Goal: Information Seeking & Learning: Learn about a topic

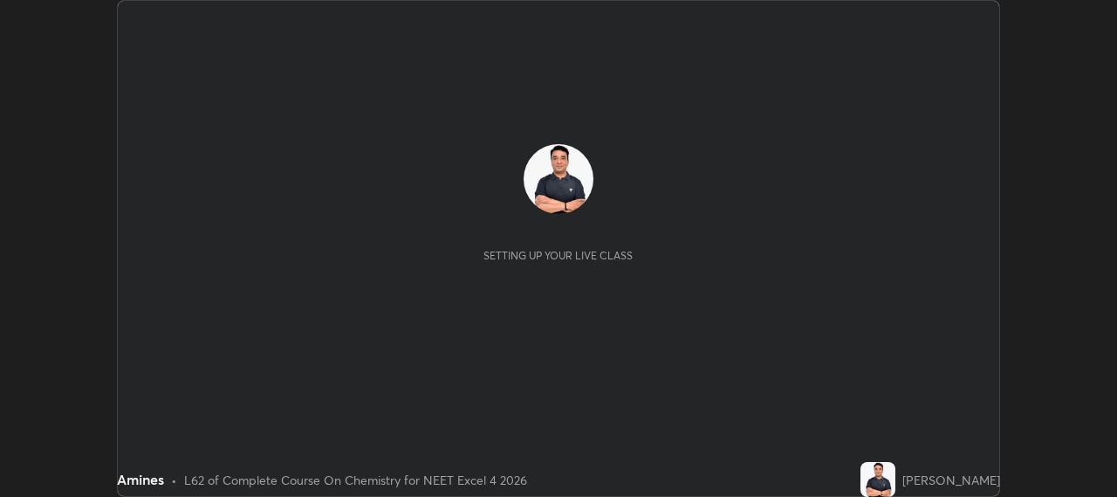
scroll to position [497, 1116]
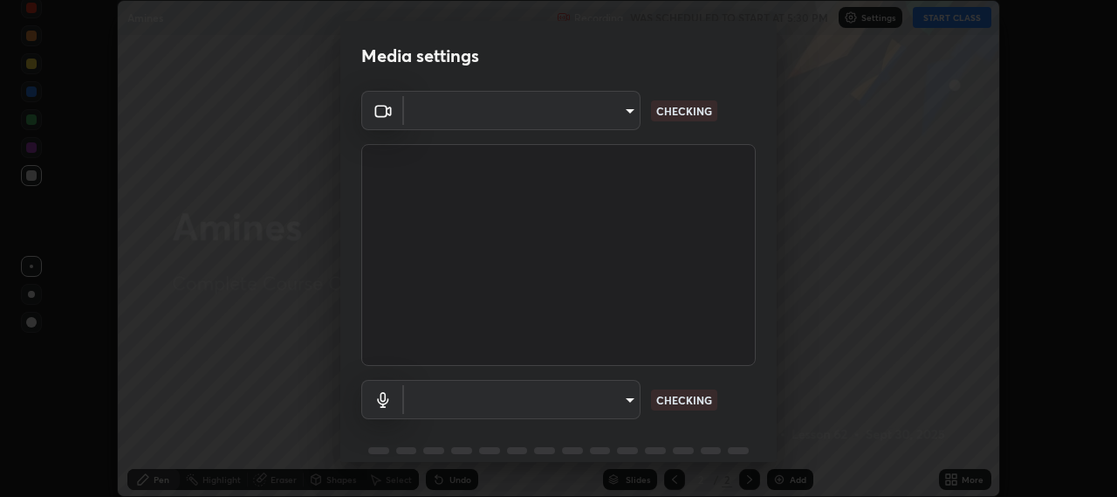
type input "b317e01ce44dabc3be8dd9fbd21c4c94838353ba5ba3926cf423050bf086703d"
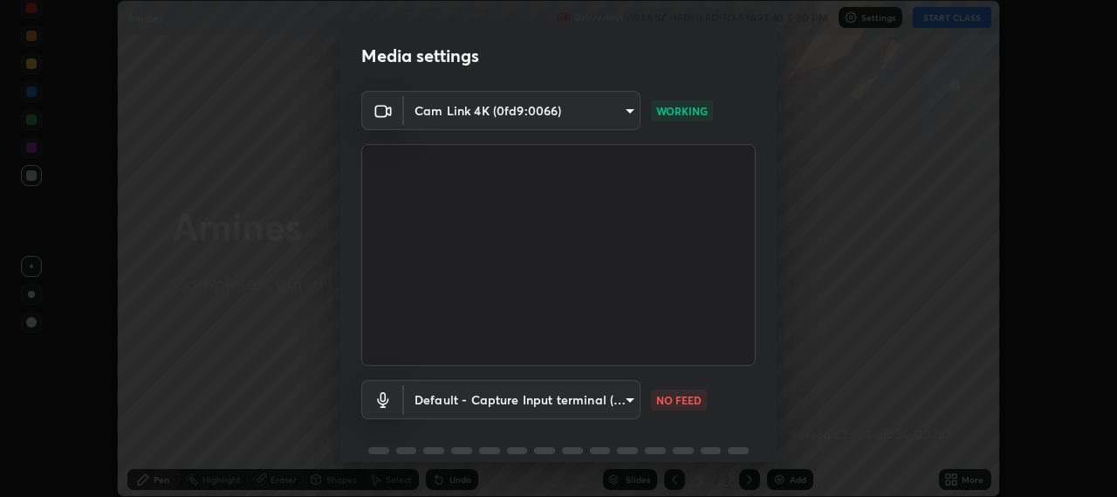
scroll to position [76, 0]
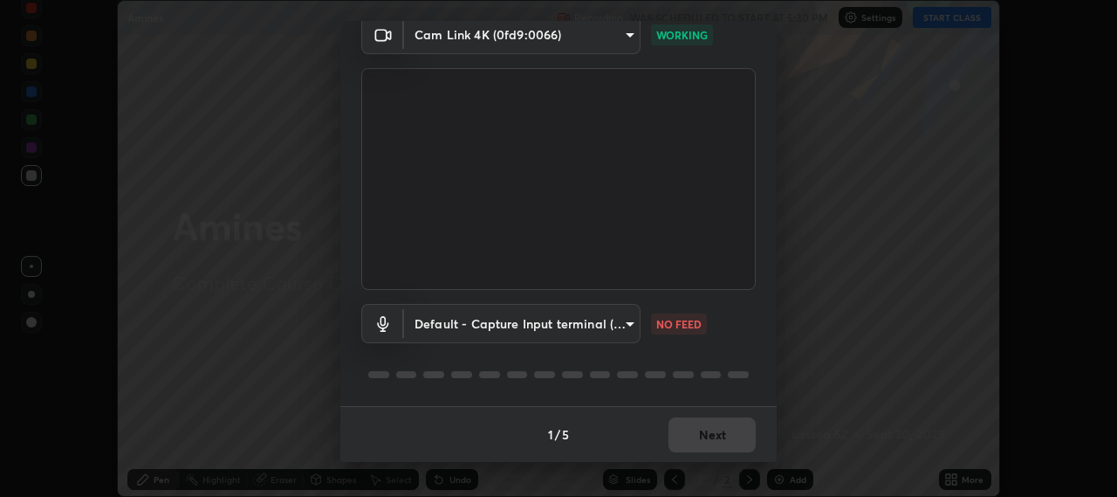
click at [588, 317] on body "Erase all Amines Recording WAS SCHEDULED TO START AT 5:30 PM Settings START CLA…" at bounding box center [558, 248] width 1117 height 497
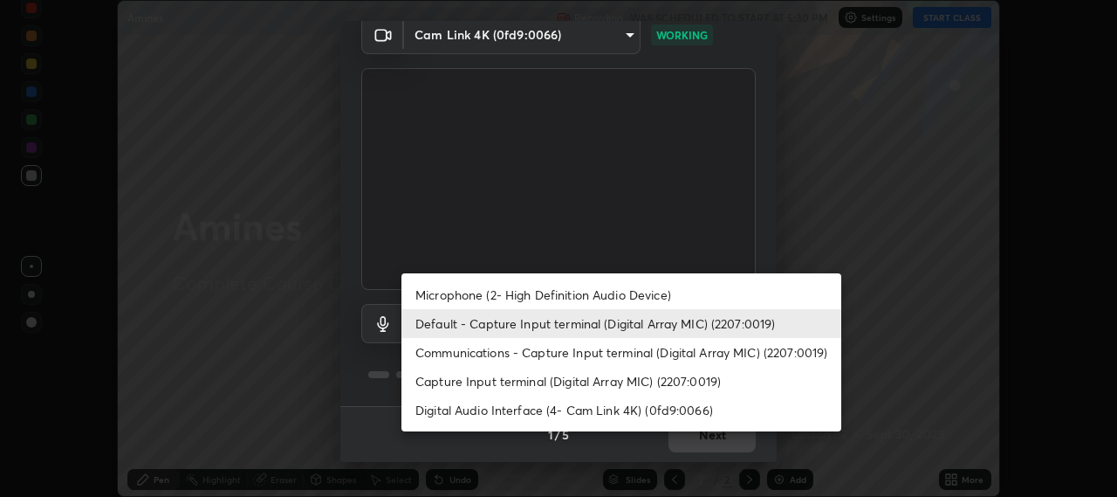
click at [513, 353] on li "Communications - Capture Input terminal (Digital Array MIC) (2207:0019)" at bounding box center [621, 352] width 440 height 29
type input "communications"
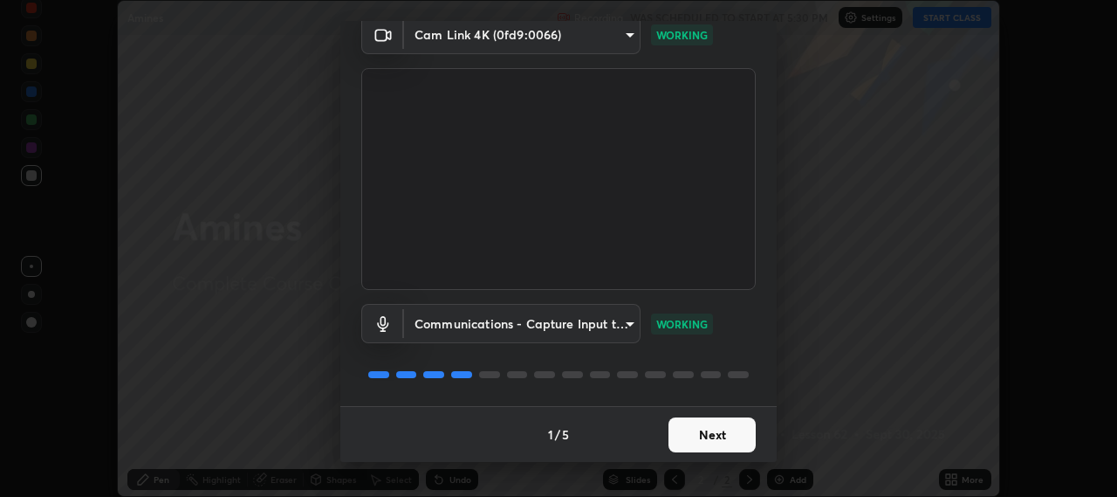
click at [707, 433] on button "Next" at bounding box center [711, 434] width 87 height 35
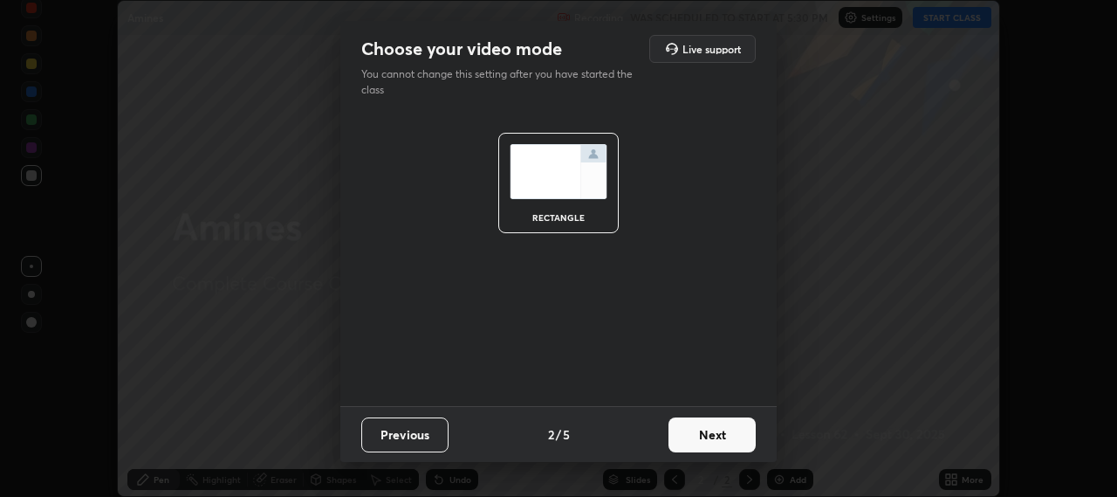
scroll to position [0, 0]
click at [723, 435] on button "Next" at bounding box center [711, 434] width 87 height 35
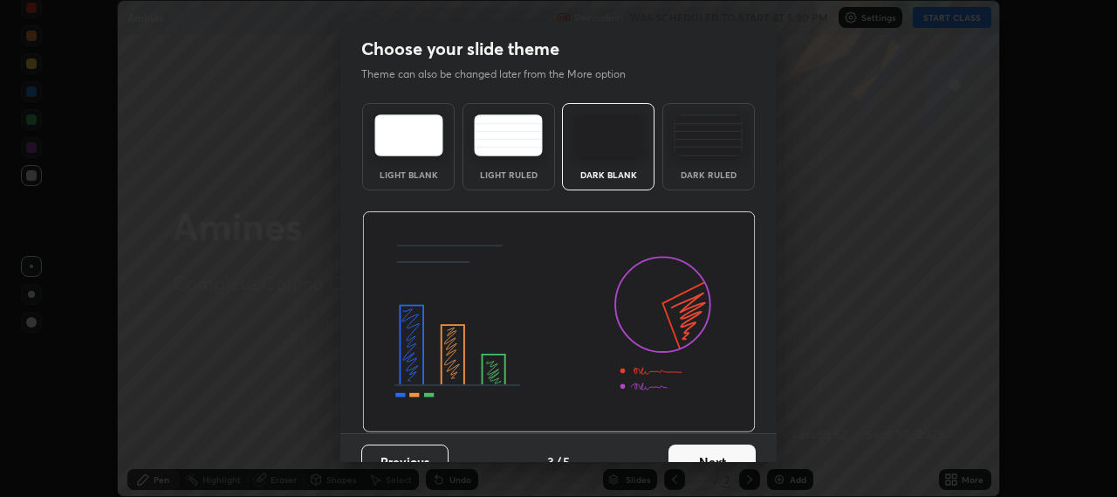
click at [738, 454] on button "Next" at bounding box center [711, 461] width 87 height 35
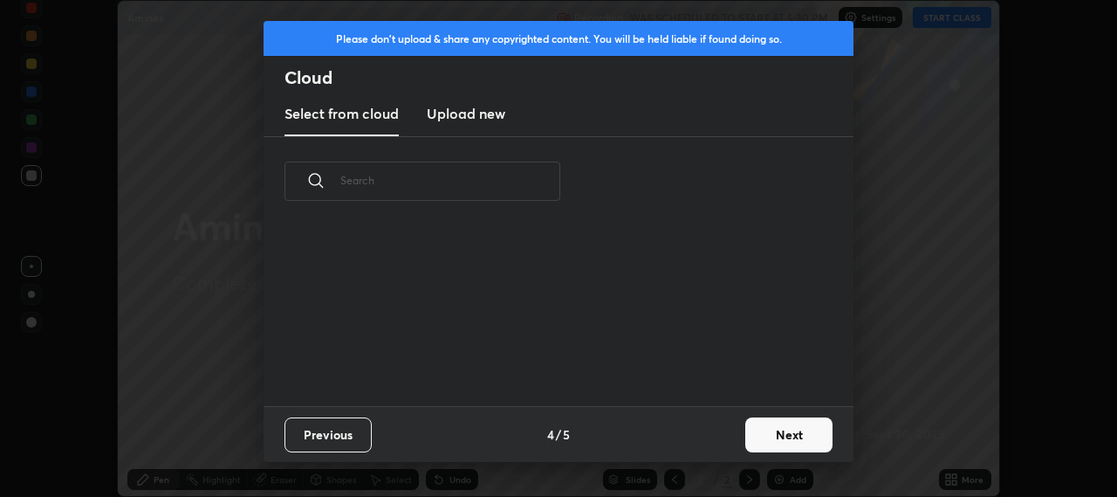
click at [773, 435] on button "Next" at bounding box center [788, 434] width 87 height 35
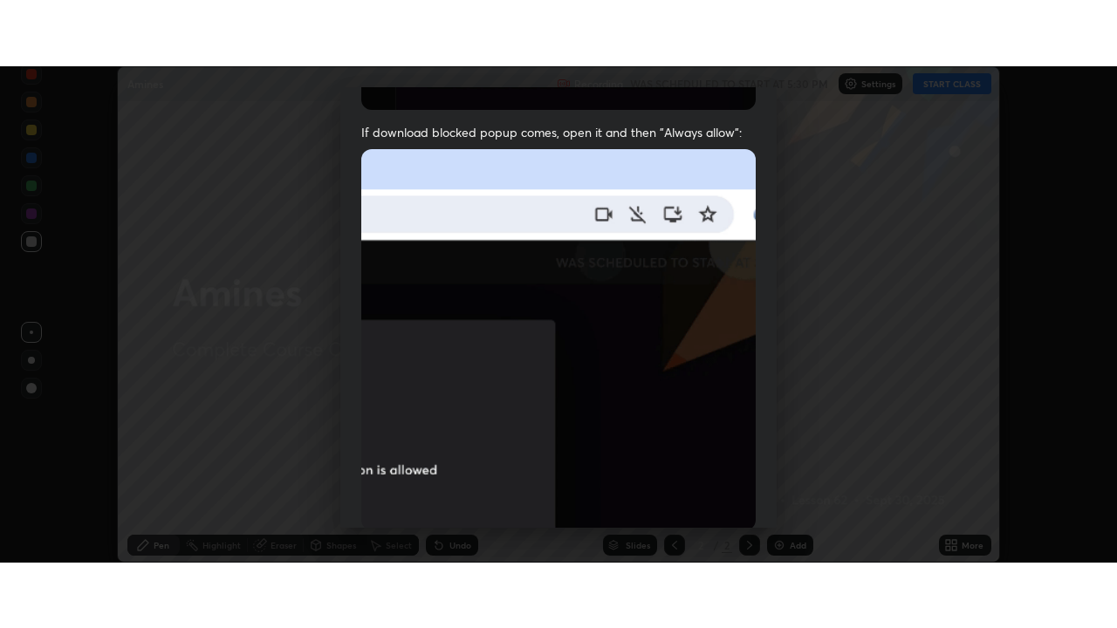
scroll to position [432, 0]
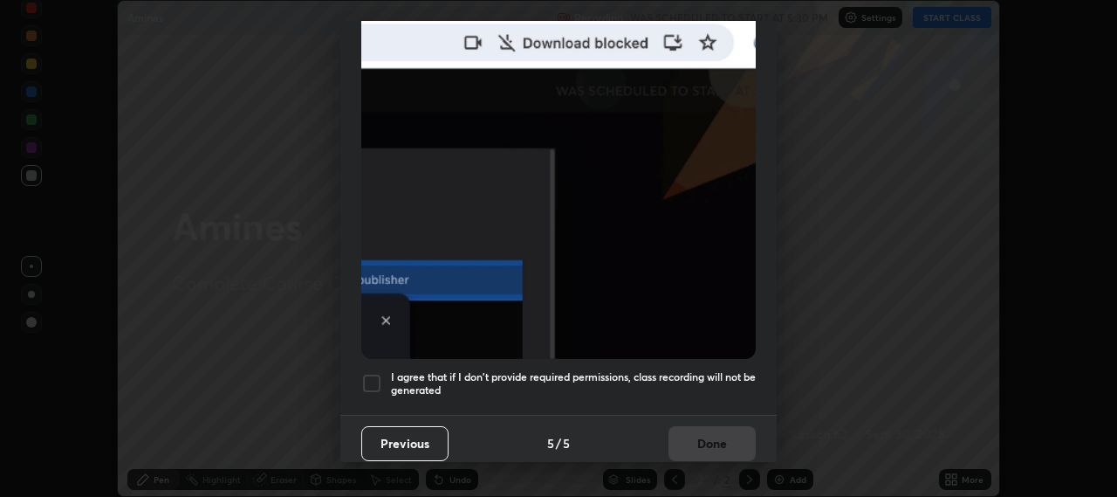
click at [385, 379] on div "I agree that if I don't provide required permissions, class recording will not …" at bounding box center [558, 383] width 394 height 21
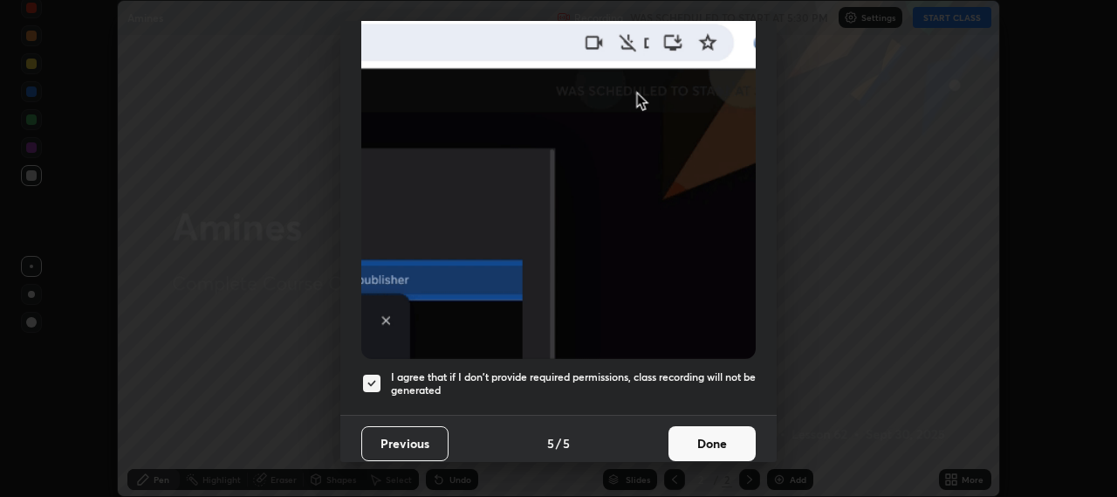
click at [730, 445] on button "Done" at bounding box center [711, 443] width 87 height 35
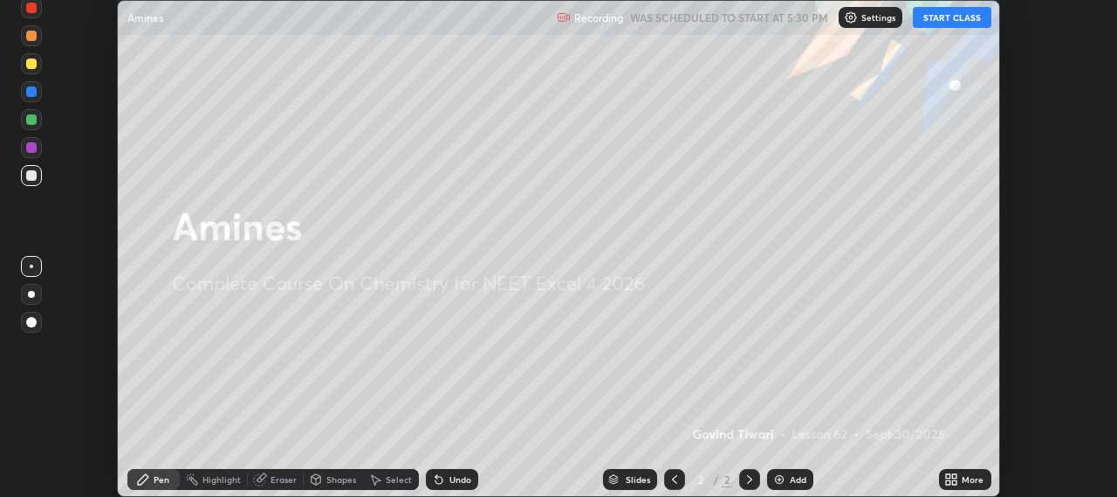
click at [956, 477] on icon at bounding box center [955, 476] width 4 height 4
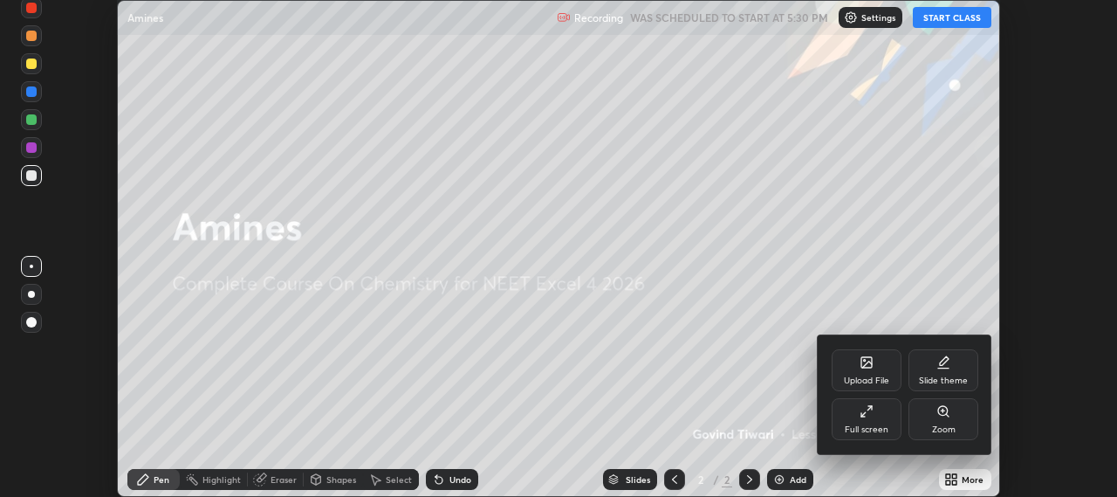
click at [888, 422] on div "Full screen" at bounding box center [867, 419] width 70 height 42
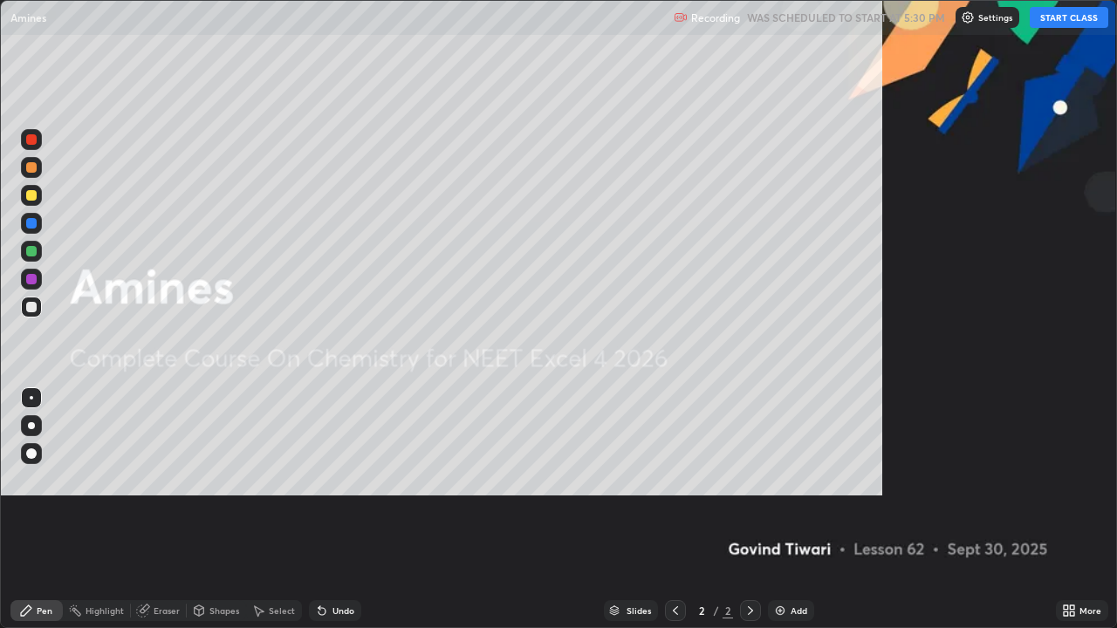
scroll to position [628, 1117]
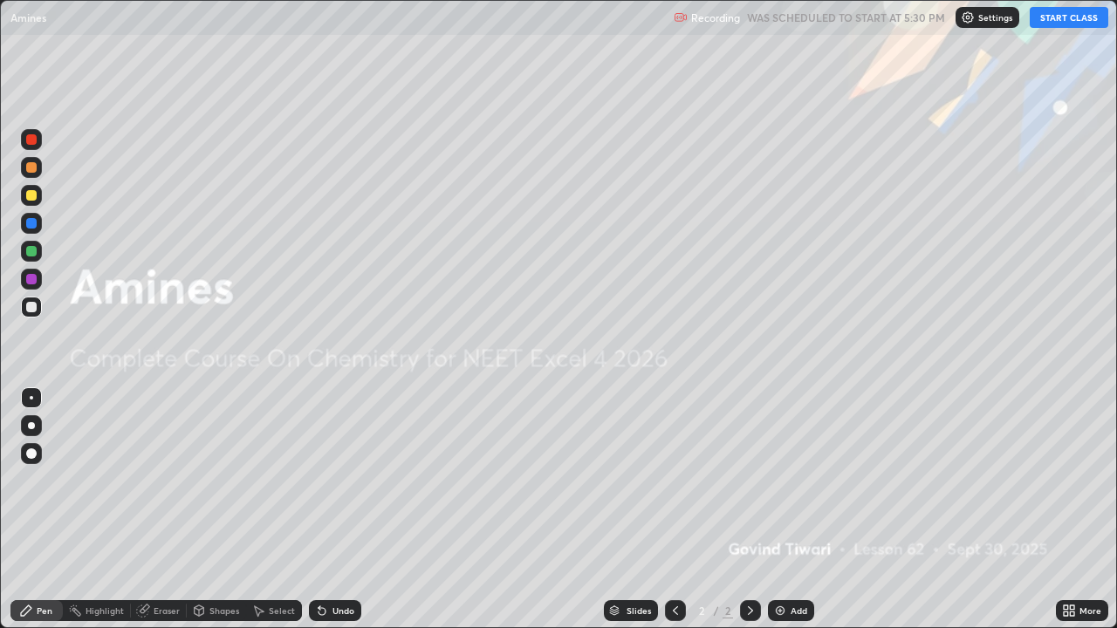
click at [1074, 20] on button "START CLASS" at bounding box center [1069, 17] width 79 height 21
click at [784, 496] on img at bounding box center [780, 611] width 14 height 14
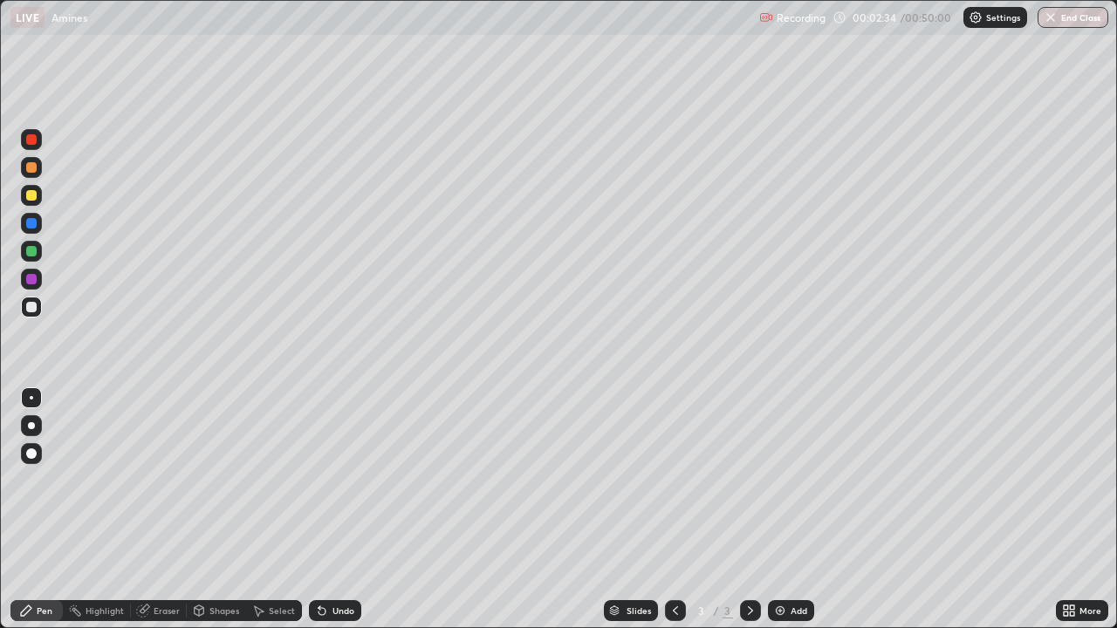
click at [32, 195] on div at bounding box center [31, 195] width 10 height 10
click at [33, 424] on div at bounding box center [31, 425] width 7 height 7
click at [778, 496] on img at bounding box center [780, 611] width 14 height 14
click at [31, 308] on div at bounding box center [31, 307] width 10 height 10
click at [39, 197] on div at bounding box center [31, 195] width 21 height 21
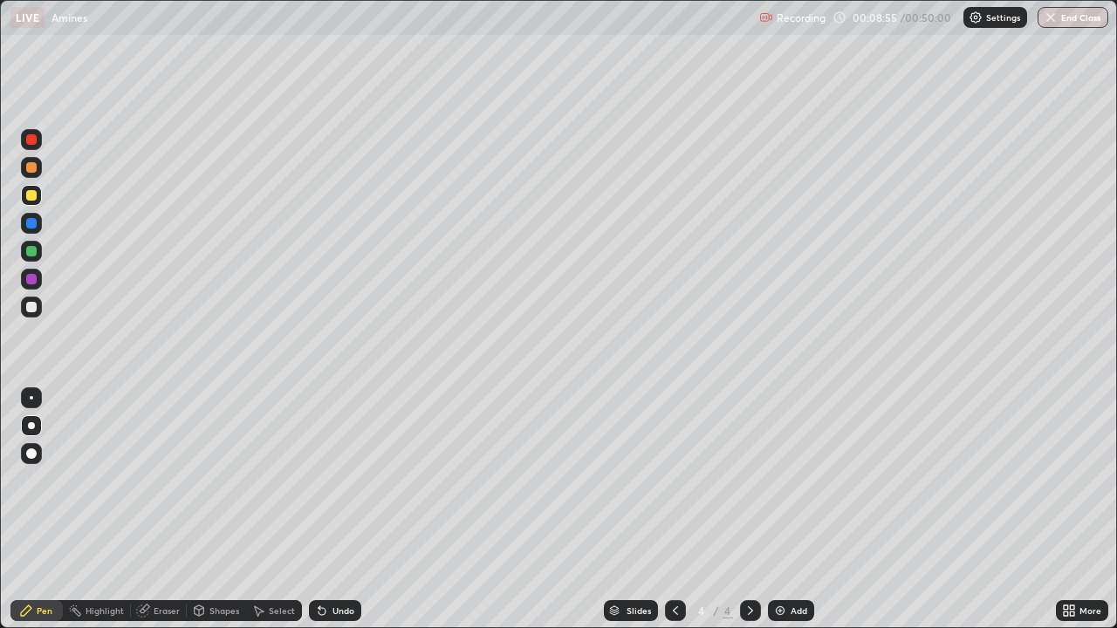
click at [32, 390] on div at bounding box center [31, 397] width 21 height 21
click at [36, 311] on div at bounding box center [31, 307] width 21 height 21
click at [161, 496] on div "Eraser" at bounding box center [167, 611] width 26 height 9
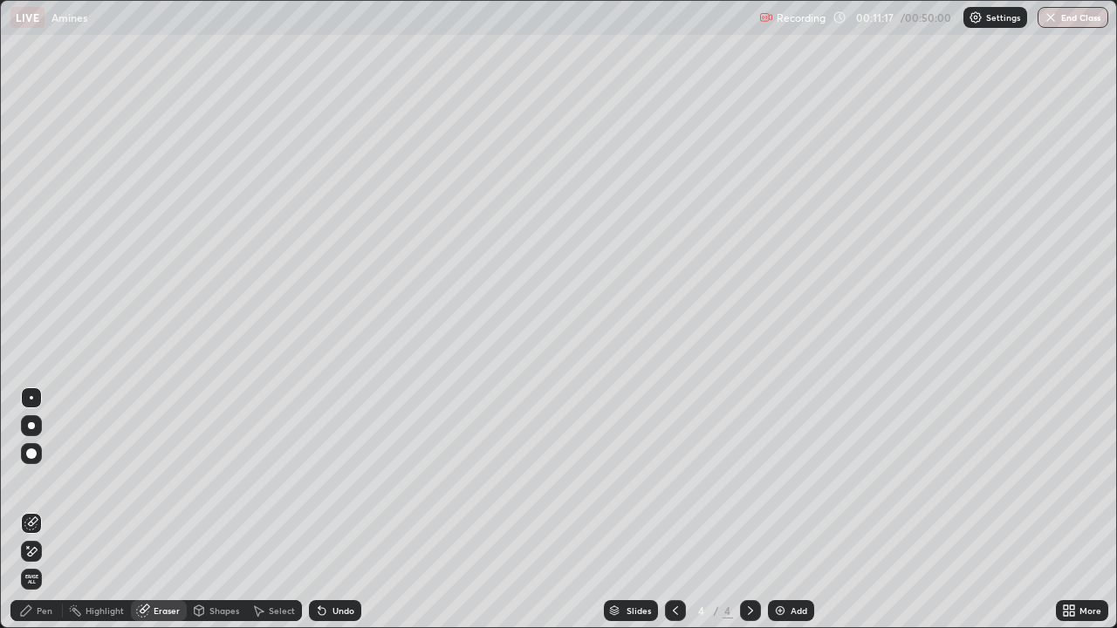
click at [32, 496] on icon at bounding box center [31, 552] width 14 height 15
click at [33, 496] on icon at bounding box center [26, 611] width 14 height 14
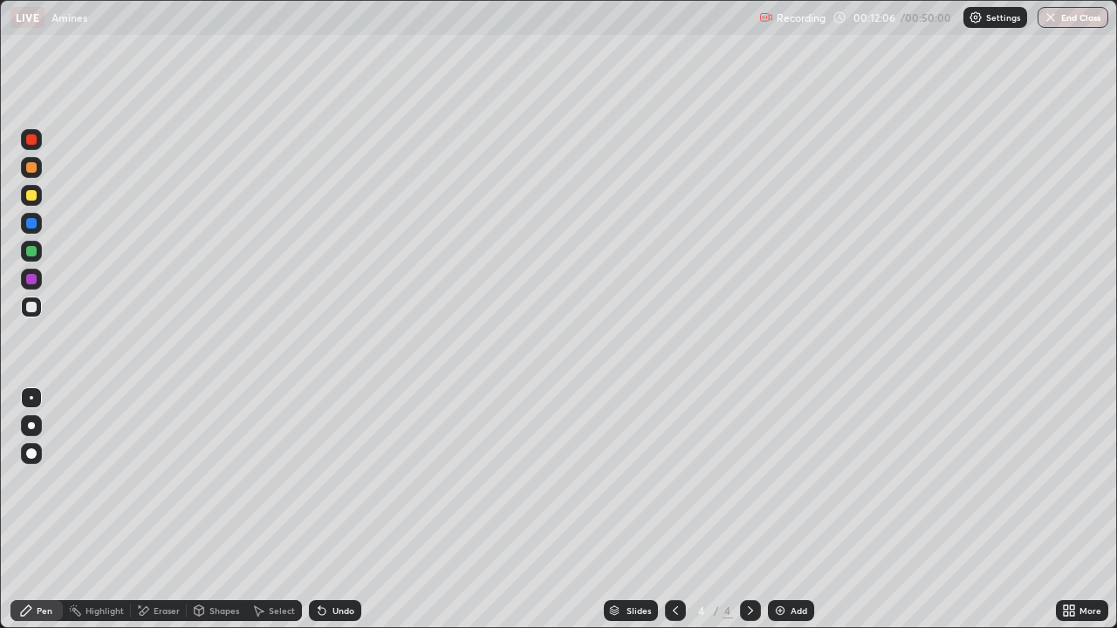
click at [157, 496] on div "Eraser" at bounding box center [167, 611] width 26 height 9
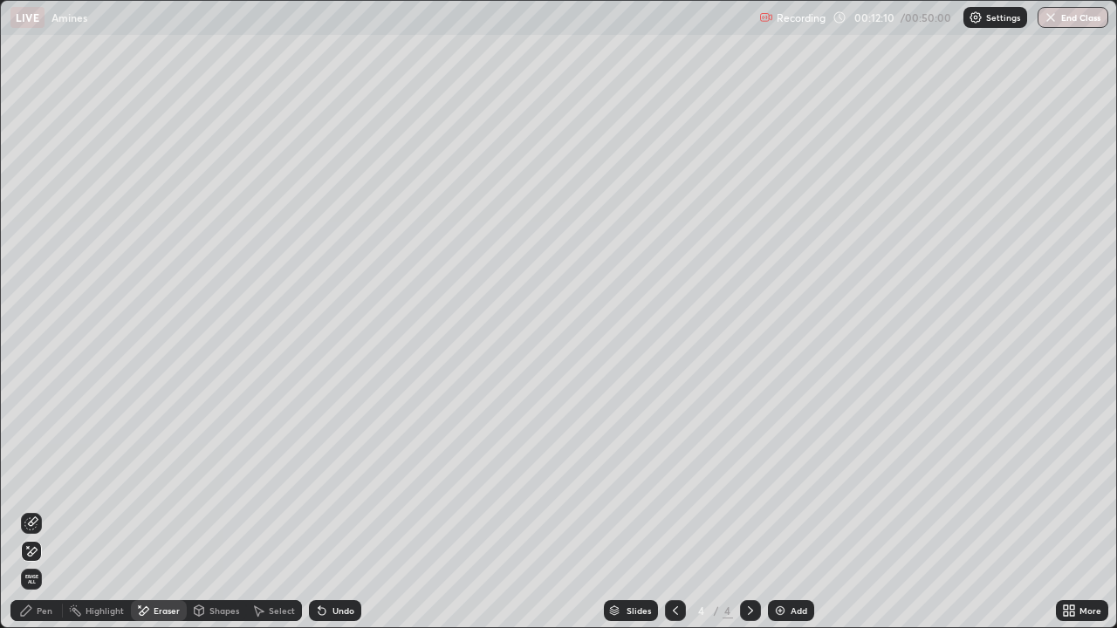
click at [45, 496] on div "Pen" at bounding box center [45, 611] width 16 height 9
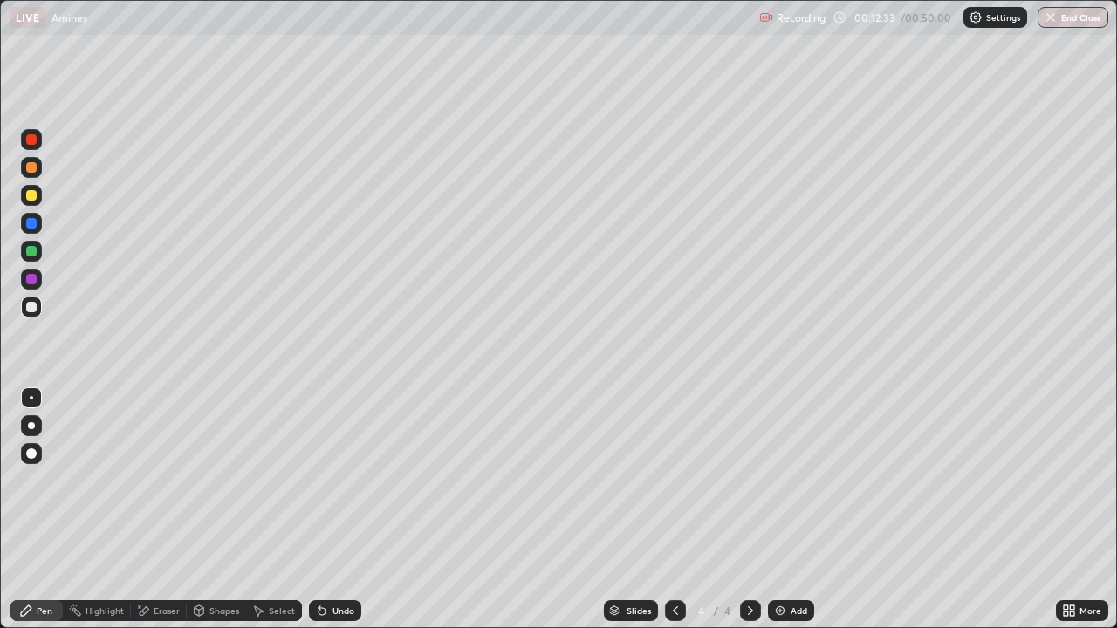
click at [776, 496] on img at bounding box center [780, 611] width 14 height 14
click at [673, 496] on icon at bounding box center [675, 611] width 5 height 9
click at [750, 496] on icon at bounding box center [751, 611] width 14 height 14
click at [672, 496] on icon at bounding box center [675, 611] width 14 height 14
click at [150, 496] on div "Eraser" at bounding box center [159, 610] width 56 height 21
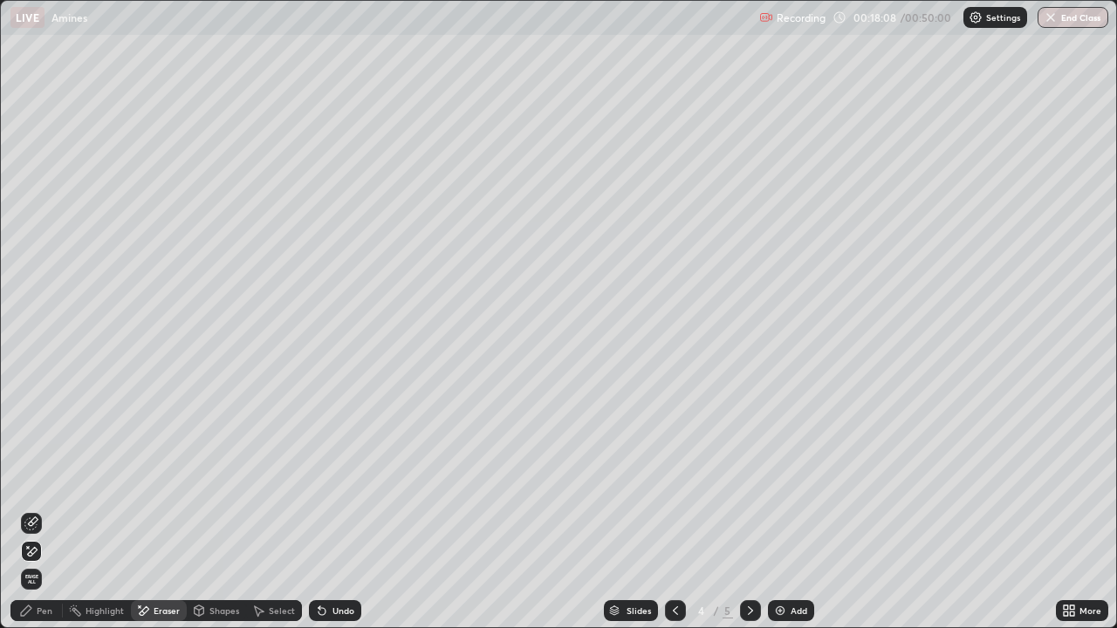
click at [34, 496] on div "Pen" at bounding box center [36, 610] width 52 height 21
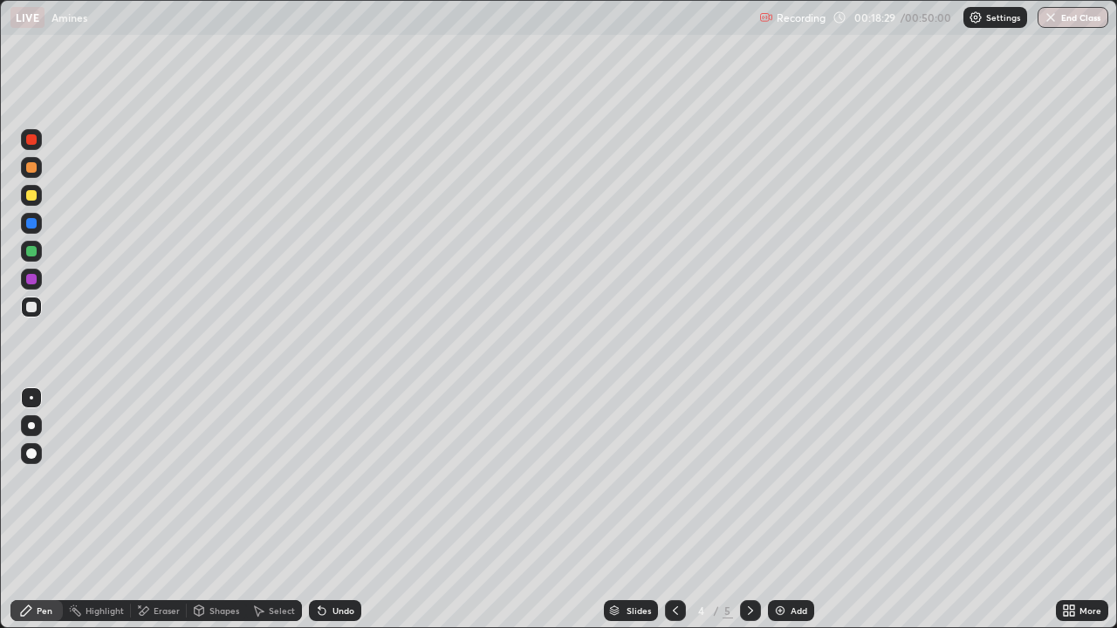
click at [157, 496] on div "Eraser" at bounding box center [167, 611] width 26 height 9
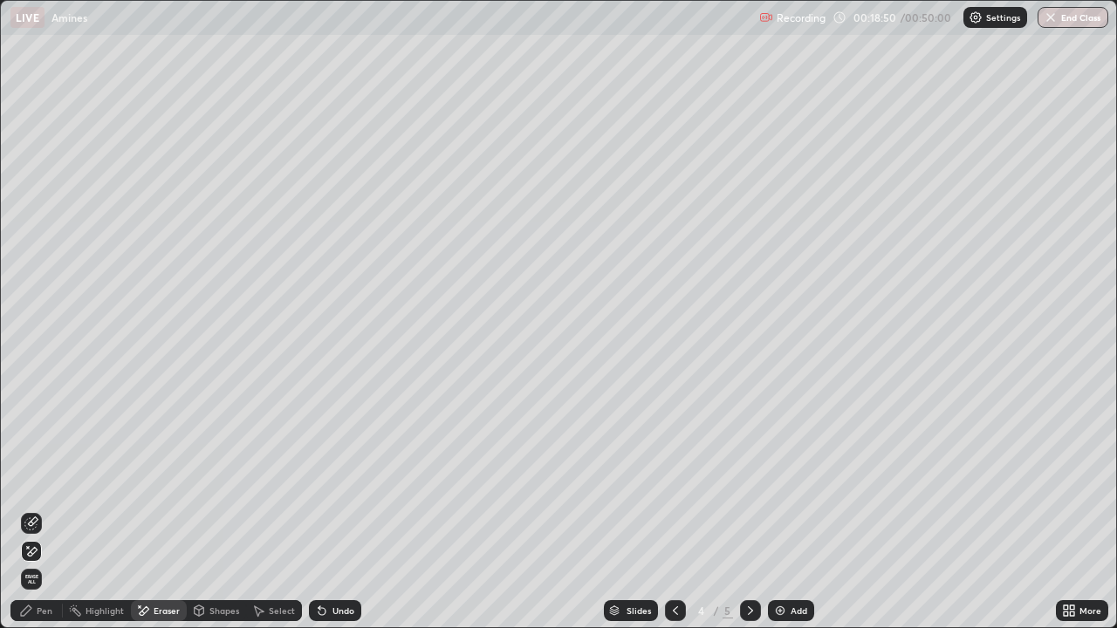
click at [31, 496] on icon at bounding box center [26, 611] width 14 height 14
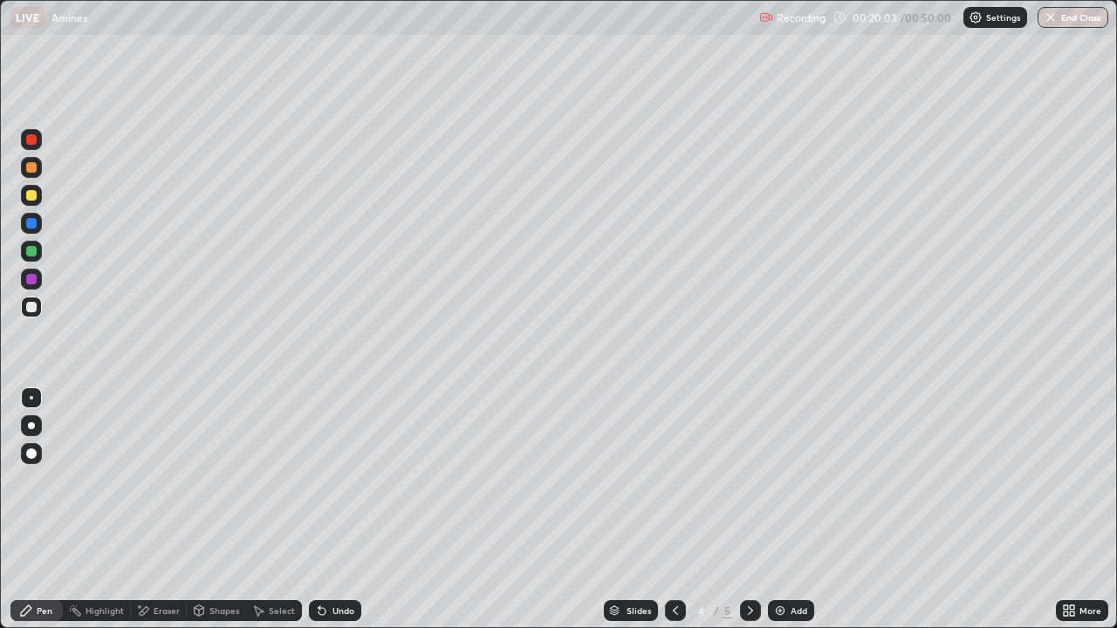
click at [170, 496] on div "Eraser" at bounding box center [167, 611] width 26 height 9
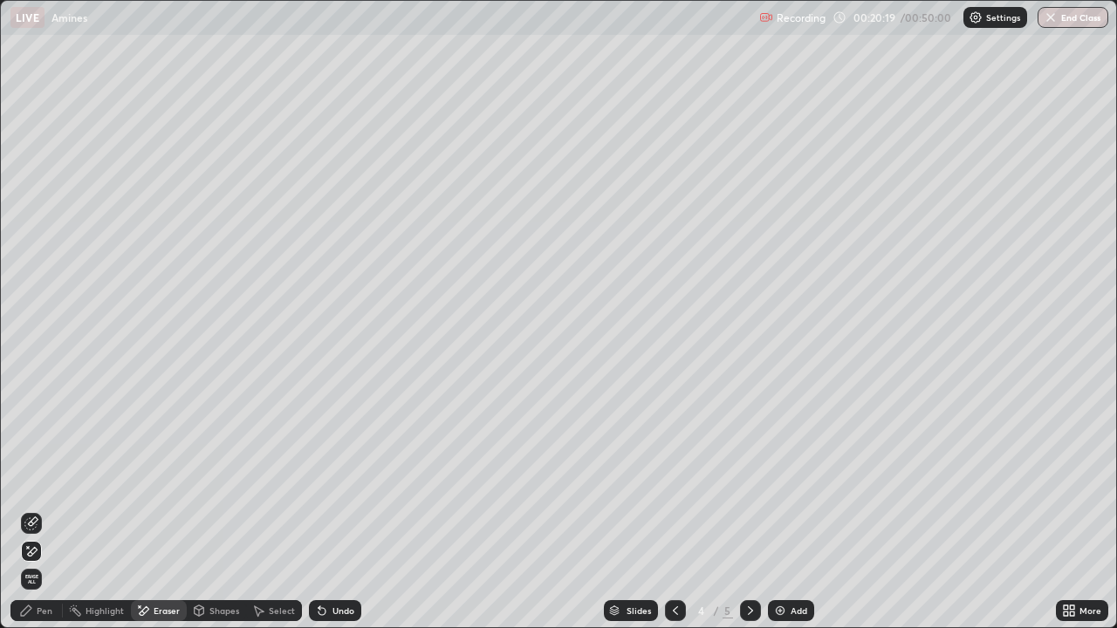
click at [54, 496] on div "Pen" at bounding box center [36, 610] width 52 height 21
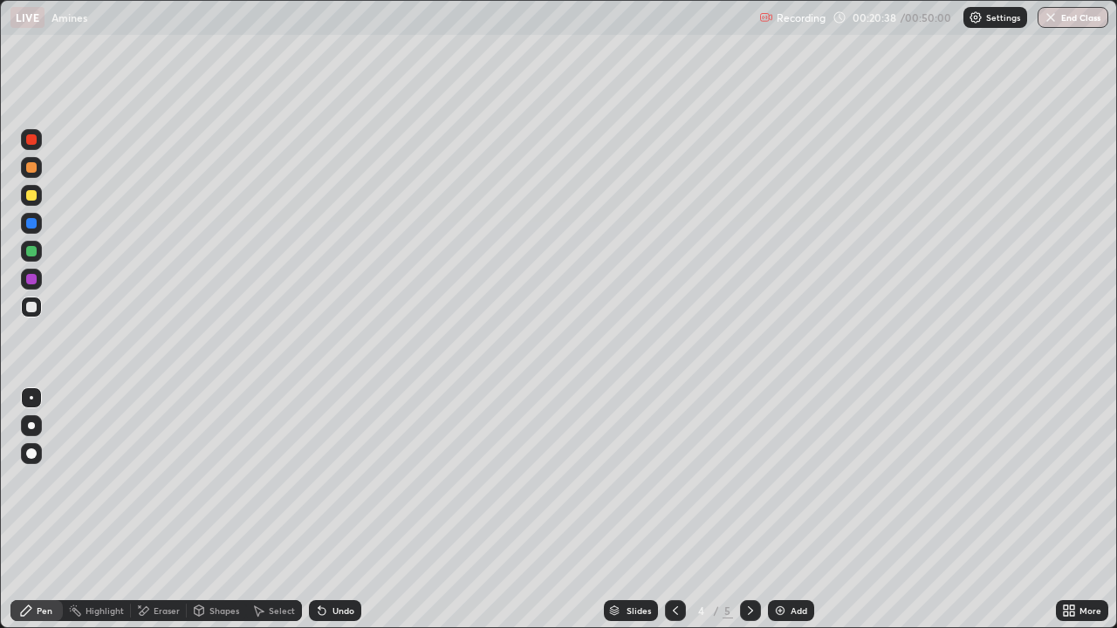
click at [40, 198] on div at bounding box center [31, 195] width 21 height 21
click at [747, 496] on icon at bounding box center [751, 611] width 14 height 14
click at [159, 496] on div "Eraser" at bounding box center [167, 611] width 26 height 9
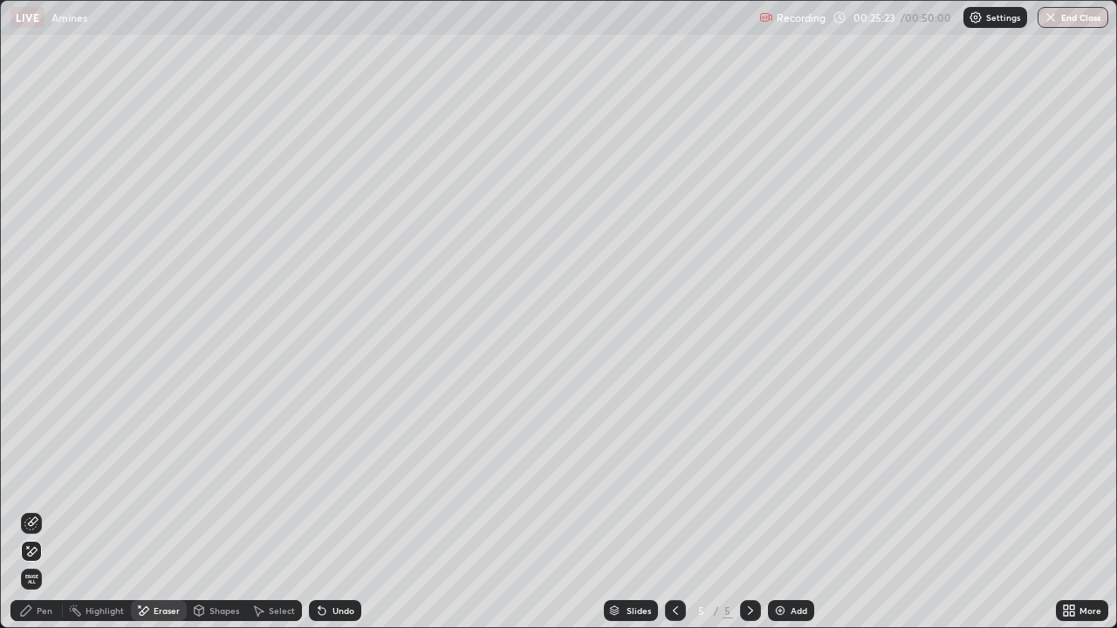
click at [39, 496] on div "Pen" at bounding box center [45, 611] width 16 height 9
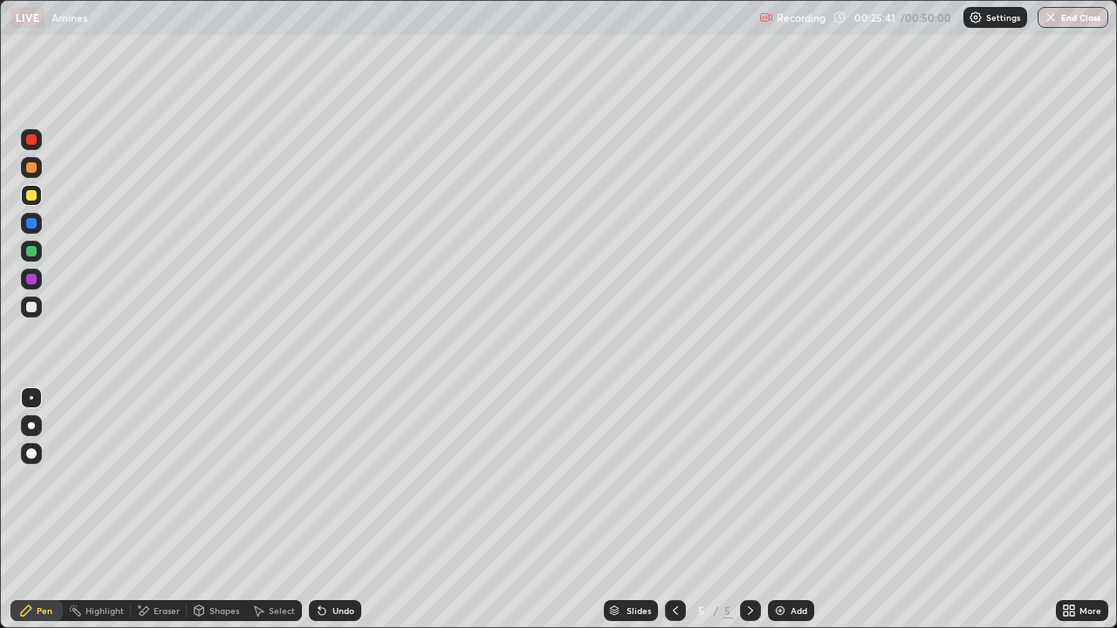
click at [749, 496] on icon at bounding box center [751, 611] width 14 height 14
click at [777, 496] on img at bounding box center [780, 611] width 14 height 14
click at [31, 426] on div at bounding box center [31, 425] width 7 height 7
click at [32, 307] on div at bounding box center [31, 307] width 10 height 10
click at [35, 194] on div at bounding box center [31, 195] width 10 height 10
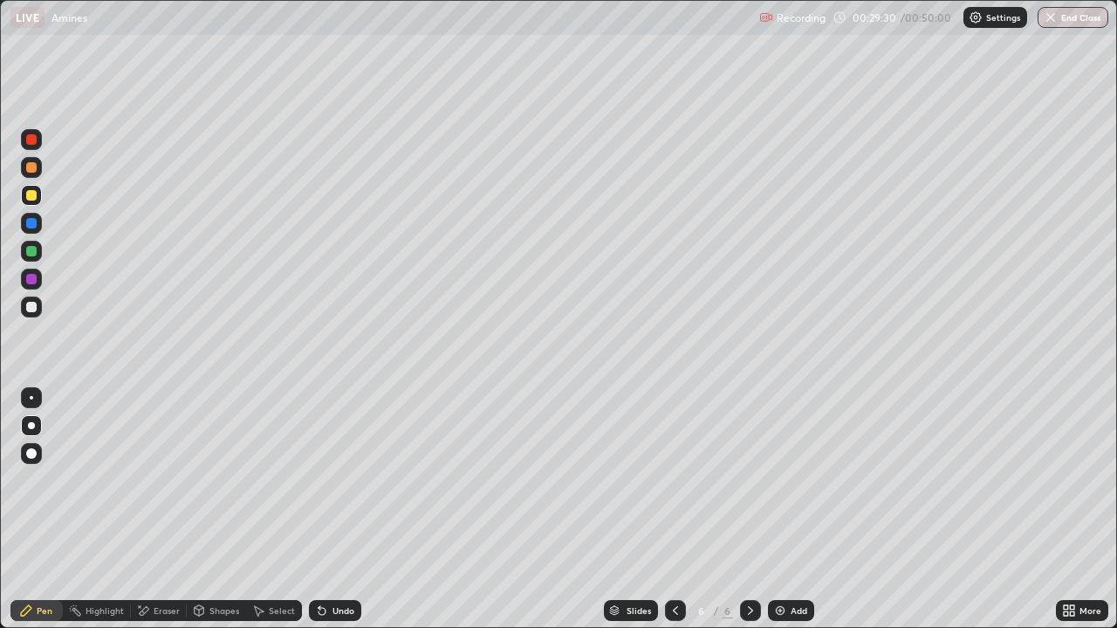
click at [31, 398] on div at bounding box center [31, 397] width 3 height 3
click at [150, 496] on div "Eraser" at bounding box center [159, 610] width 56 height 21
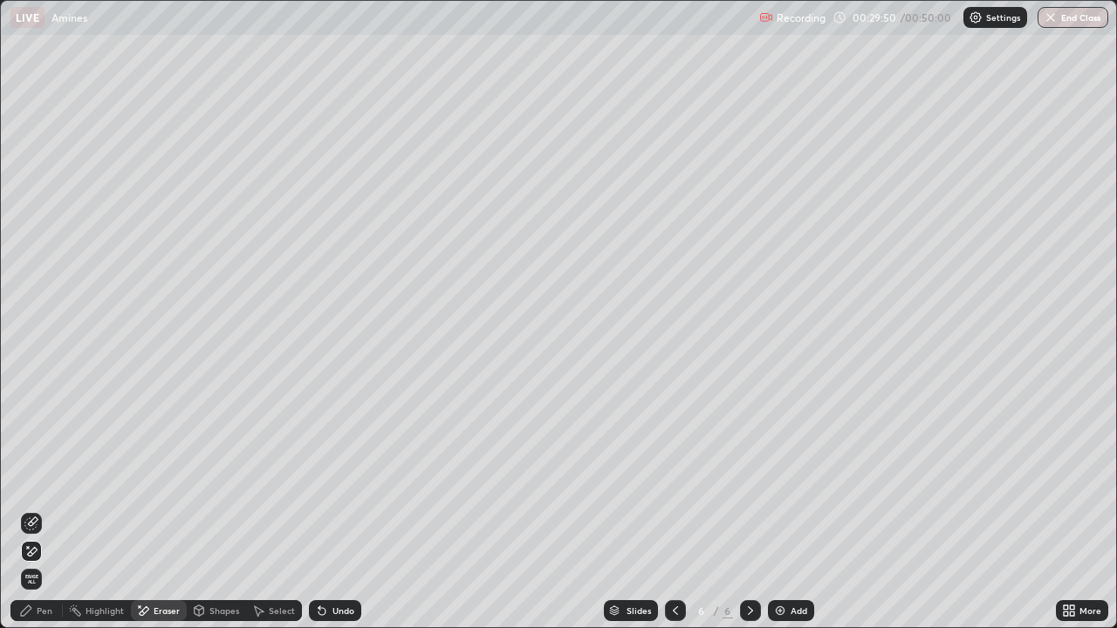
click at [47, 496] on div "Pen" at bounding box center [36, 610] width 52 height 21
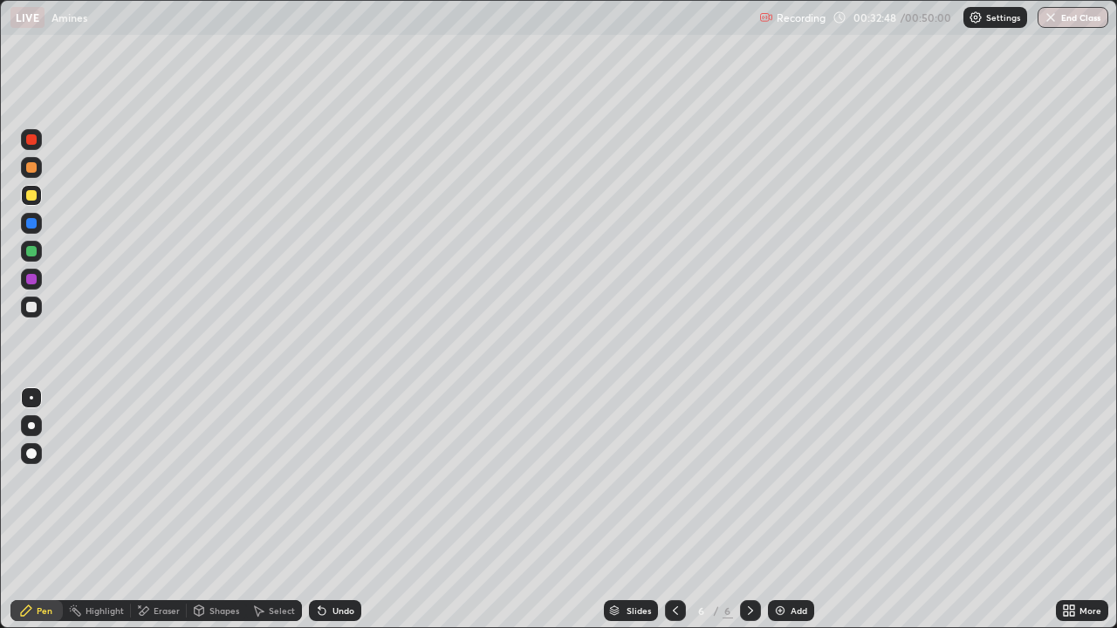
click at [27, 309] on div at bounding box center [31, 307] width 10 height 10
click at [773, 496] on img at bounding box center [780, 611] width 14 height 14
click at [33, 198] on div at bounding box center [31, 195] width 10 height 10
click at [676, 496] on div at bounding box center [675, 610] width 21 height 21
click at [749, 496] on icon at bounding box center [751, 611] width 14 height 14
